Goal: Task Accomplishment & Management: Complete application form

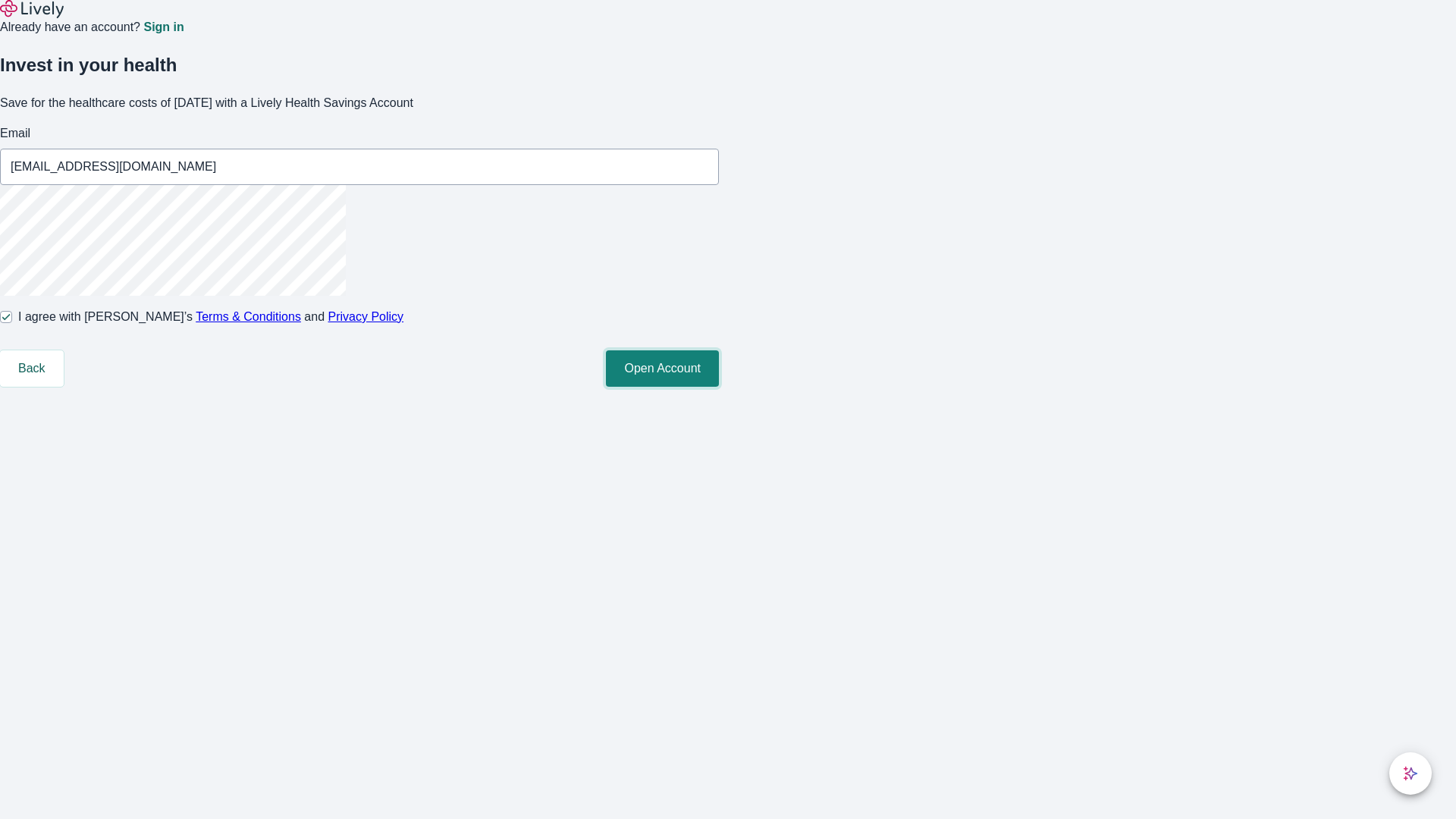
click at [719, 387] on button "Open Account" at bounding box center [662, 368] width 113 height 36
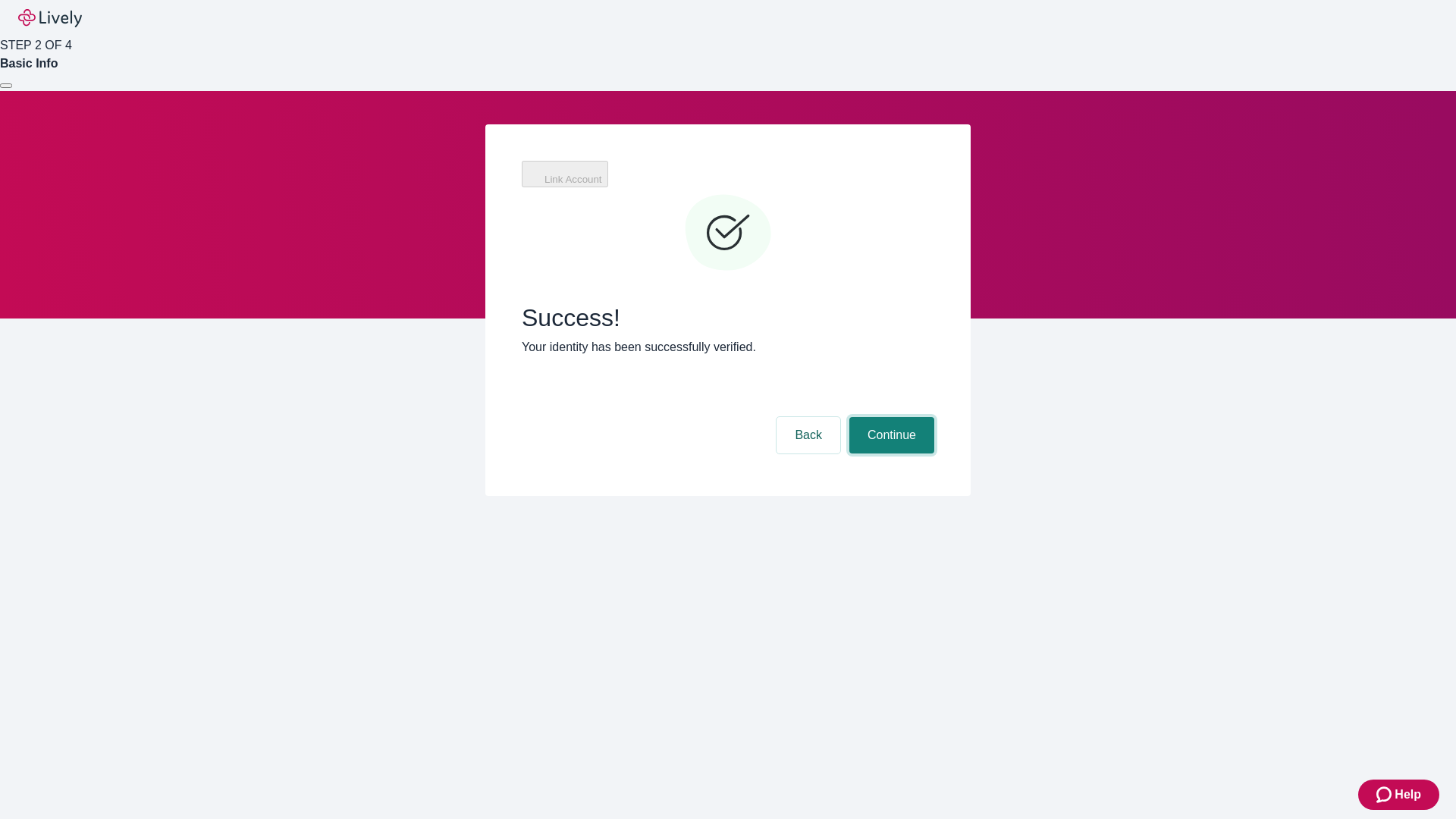
click at [934, 417] on button "Continue" at bounding box center [891, 435] width 85 height 36
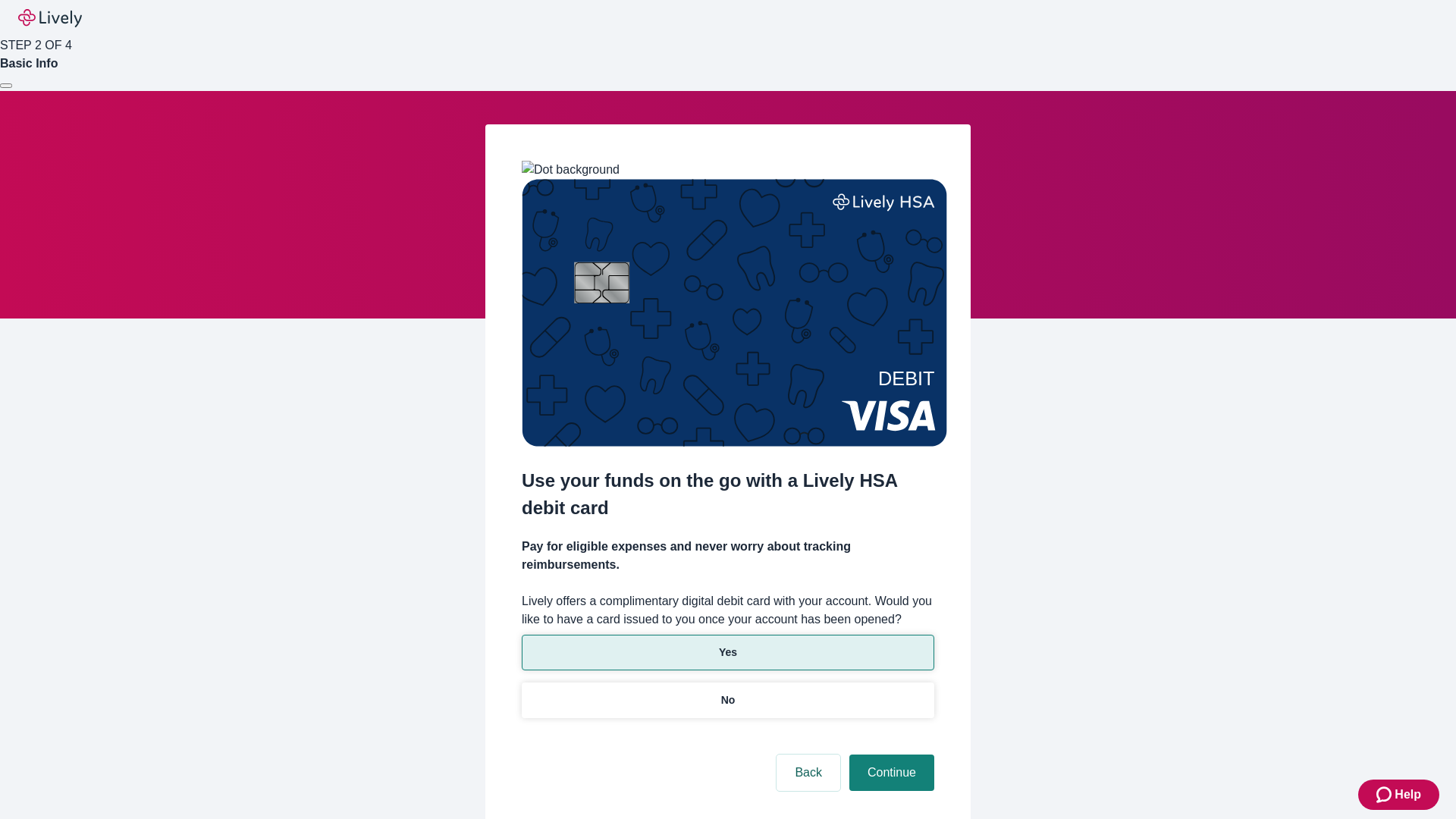
click at [727, 645] on p "Yes" at bounding box center [728, 653] width 18 height 16
click at [889, 755] on button "Continue" at bounding box center [891, 773] width 85 height 36
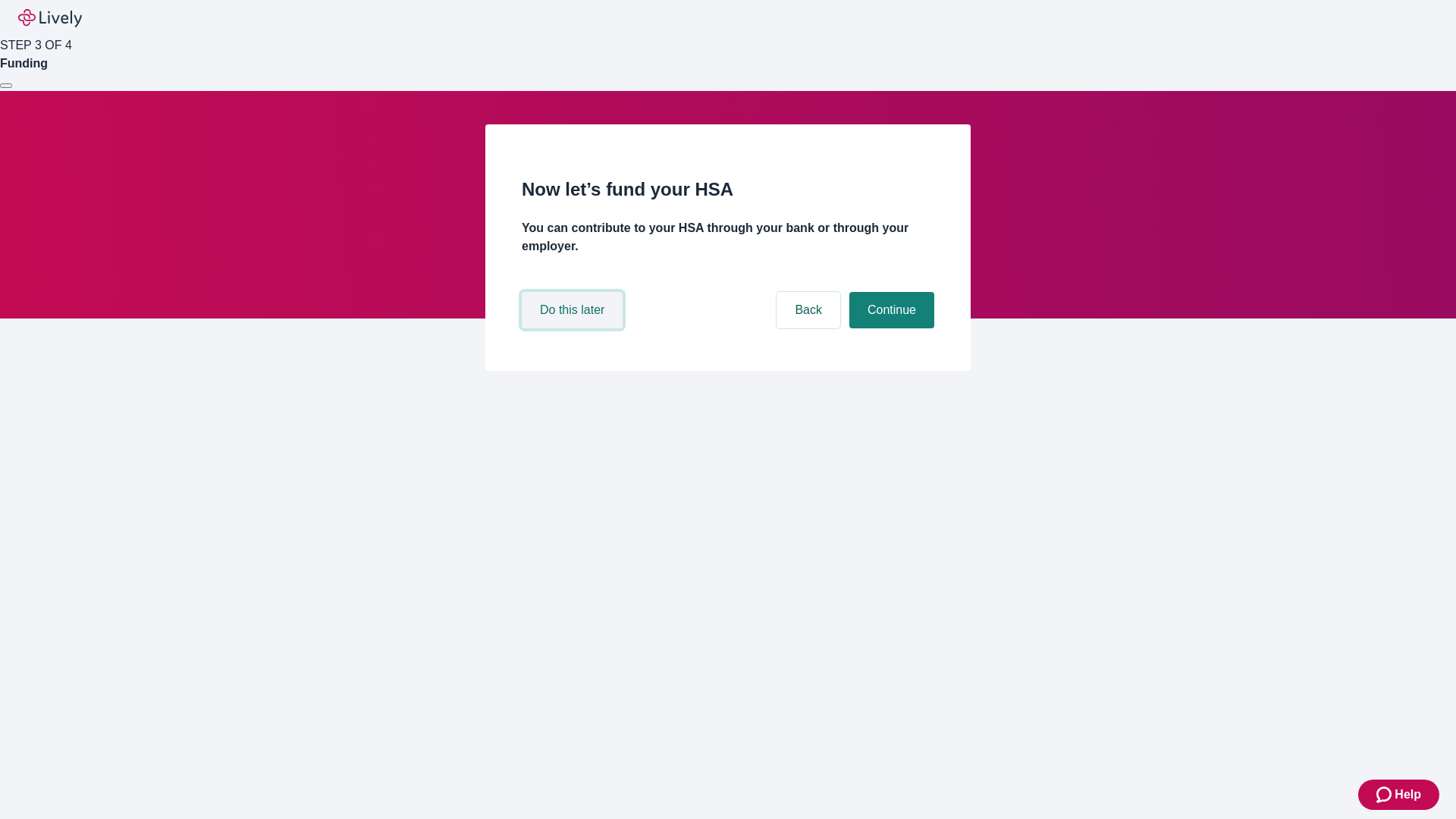
click at [574, 329] on button "Do this later" at bounding box center [572, 311] width 100 height 36
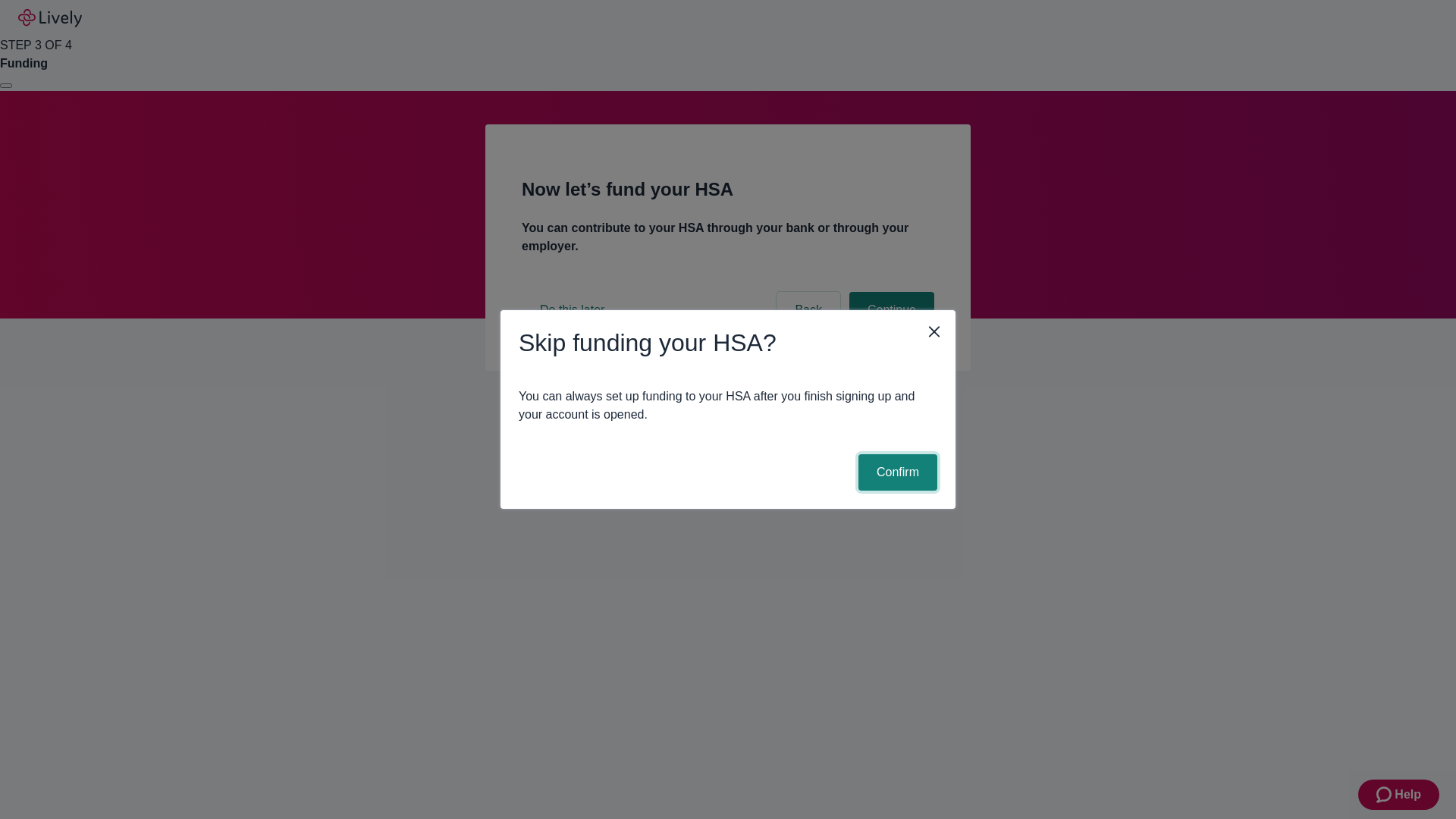
click at [896, 473] on button "Confirm" at bounding box center [898, 473] width 79 height 36
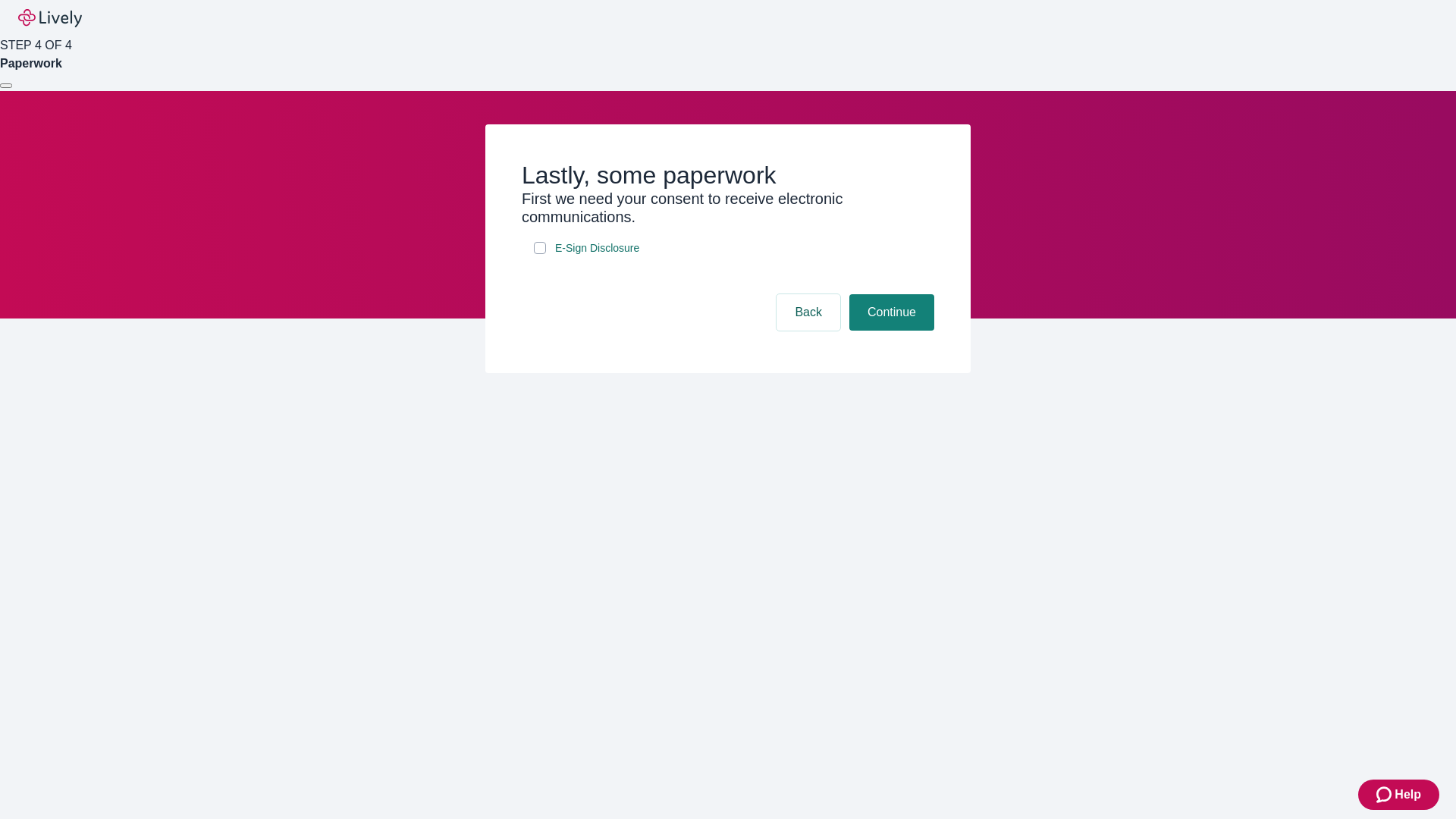
click at [540, 254] on input "E-Sign Disclosure" at bounding box center [539, 248] width 12 height 12
checkbox input "true"
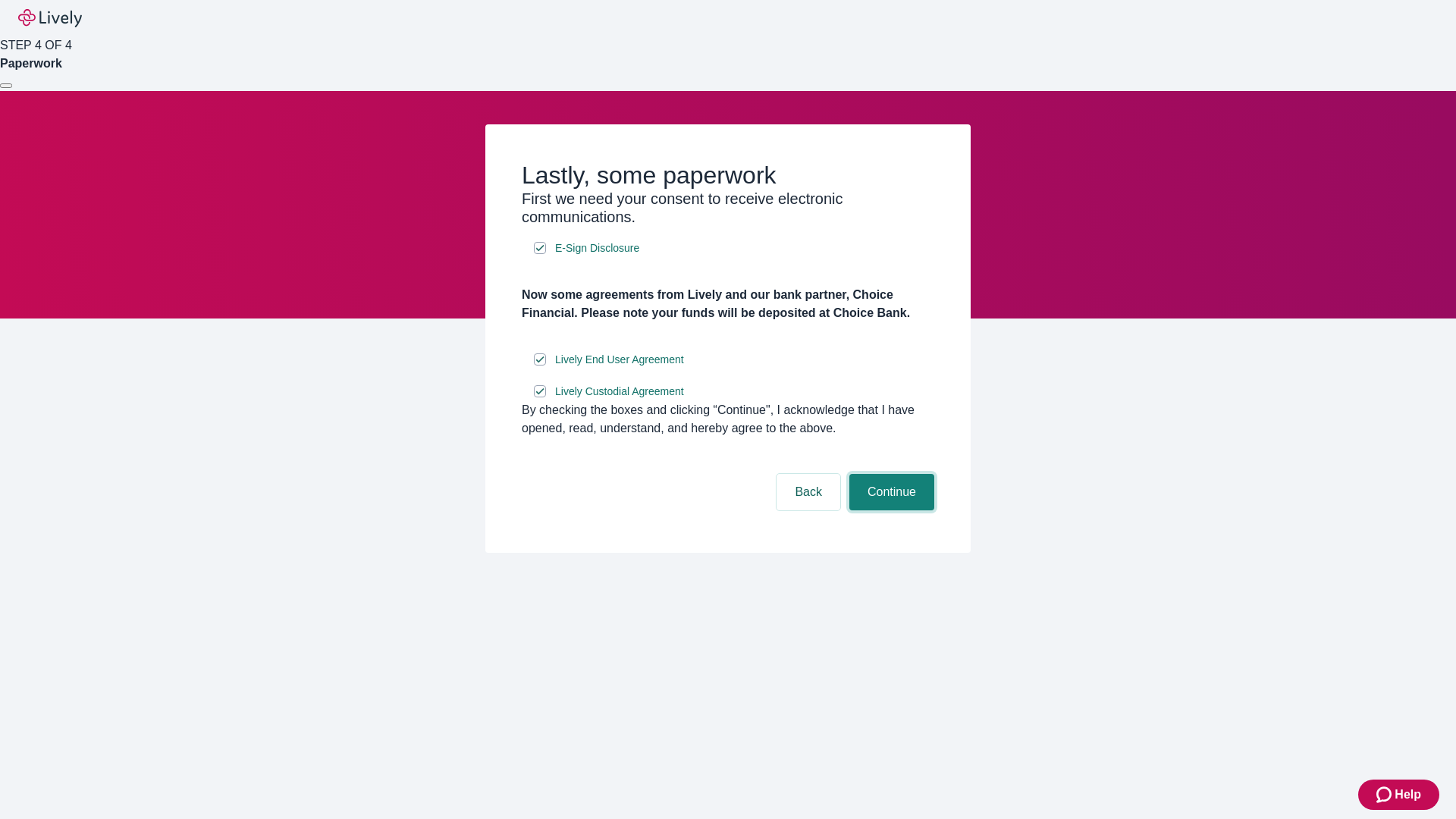
click at [889, 511] on button "Continue" at bounding box center [891, 493] width 85 height 36
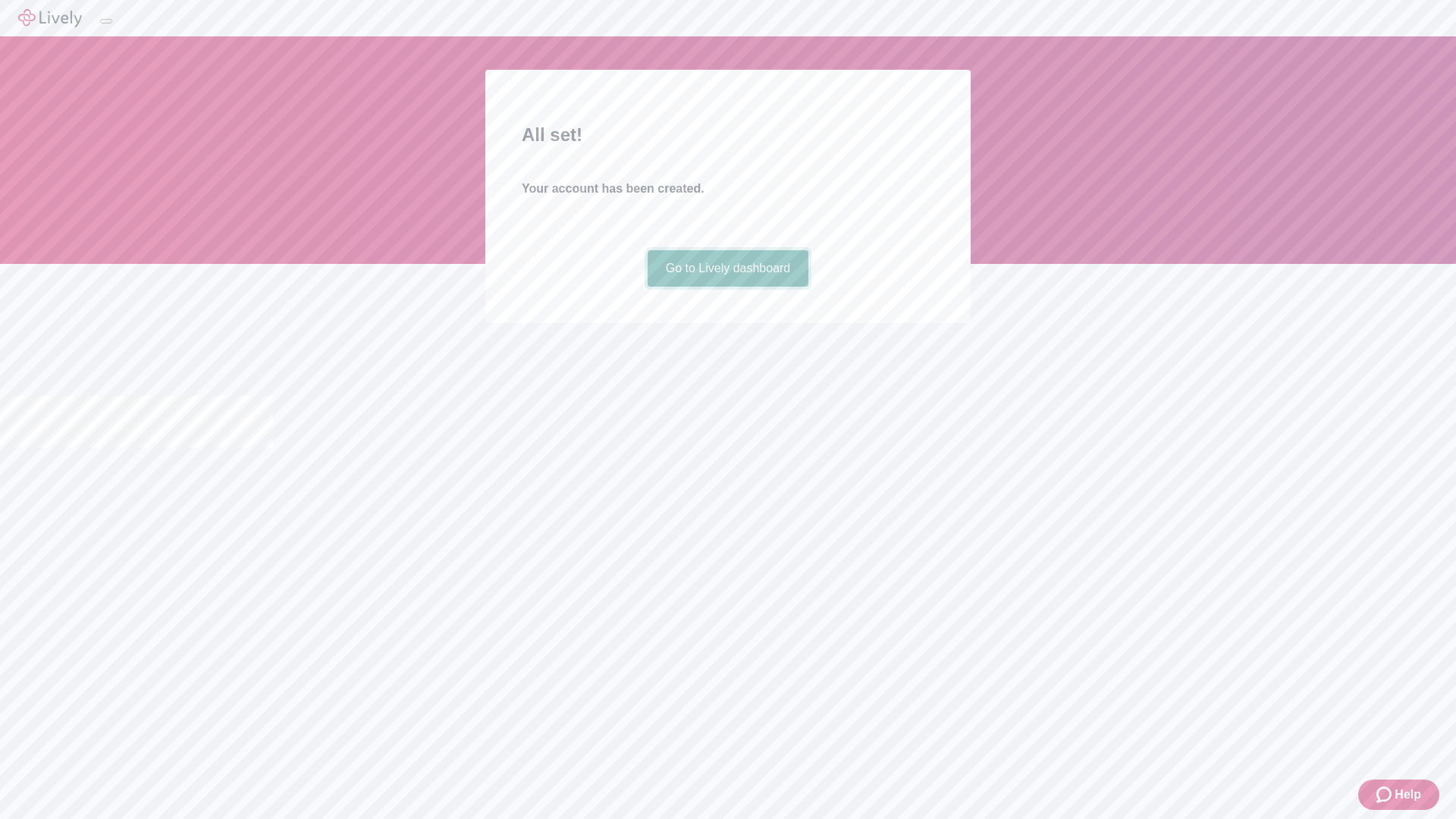
click at [727, 287] on link "Go to Lively dashboard" at bounding box center [728, 269] width 161 height 36
